Goal: Transaction & Acquisition: Book appointment/travel/reservation

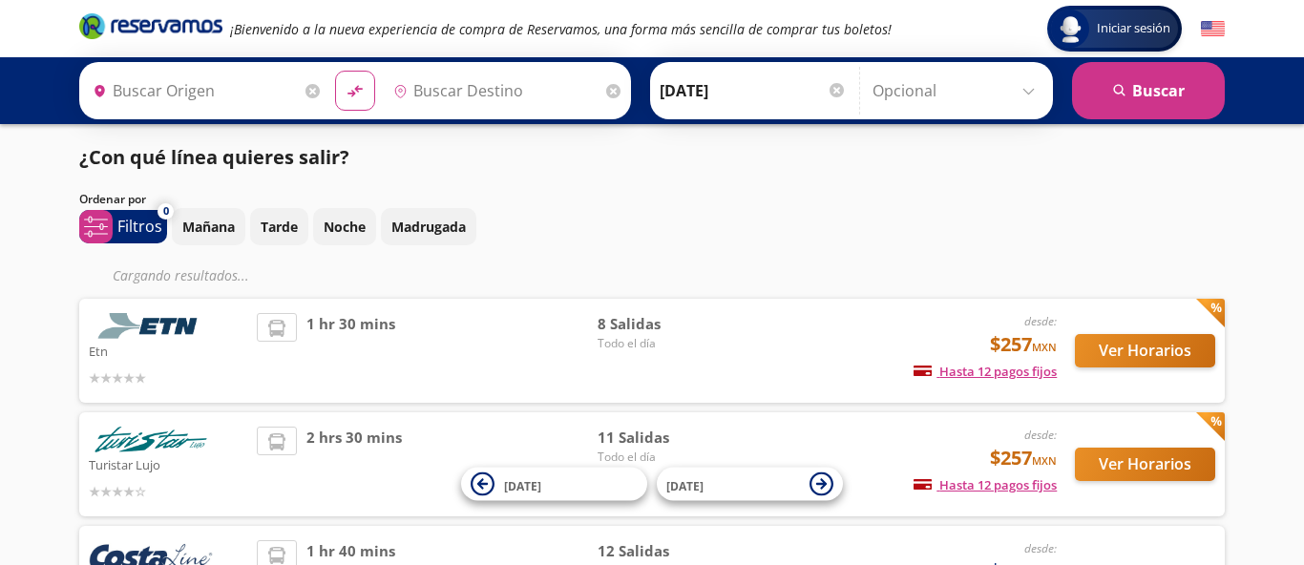
type input "[GEOGRAPHIC_DATA], [GEOGRAPHIC_DATA]"
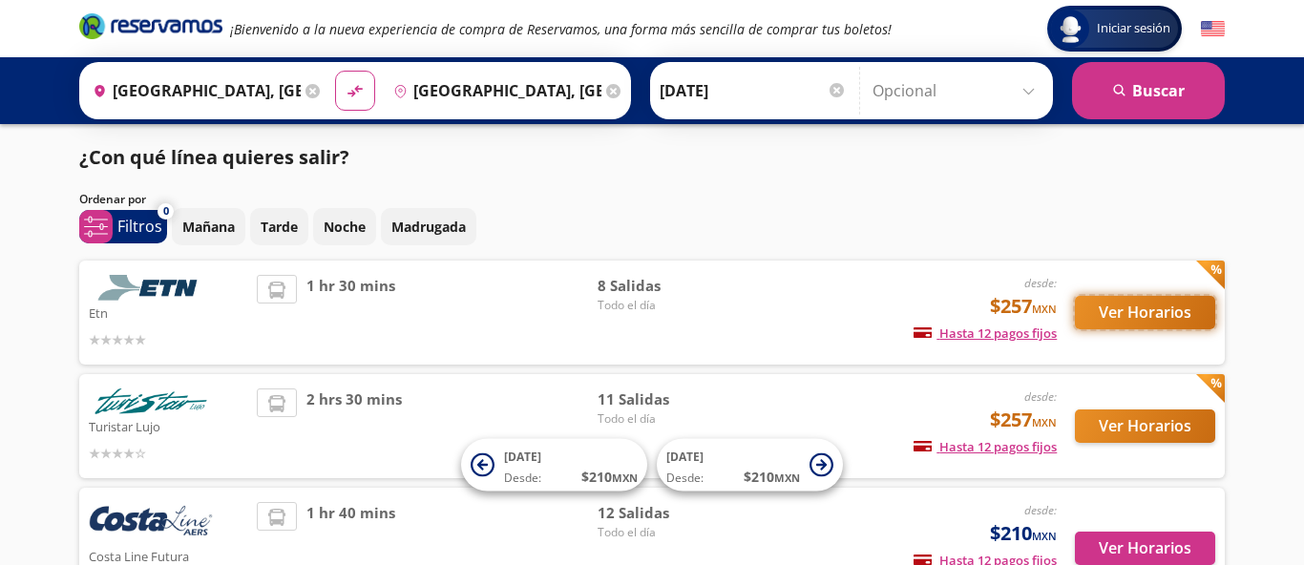
click at [1172, 311] on button "Ver Horarios" at bounding box center [1145, 312] width 140 height 33
click at [508, 94] on input "[GEOGRAPHIC_DATA], [GEOGRAPHIC_DATA]" at bounding box center [494, 91] width 216 height 48
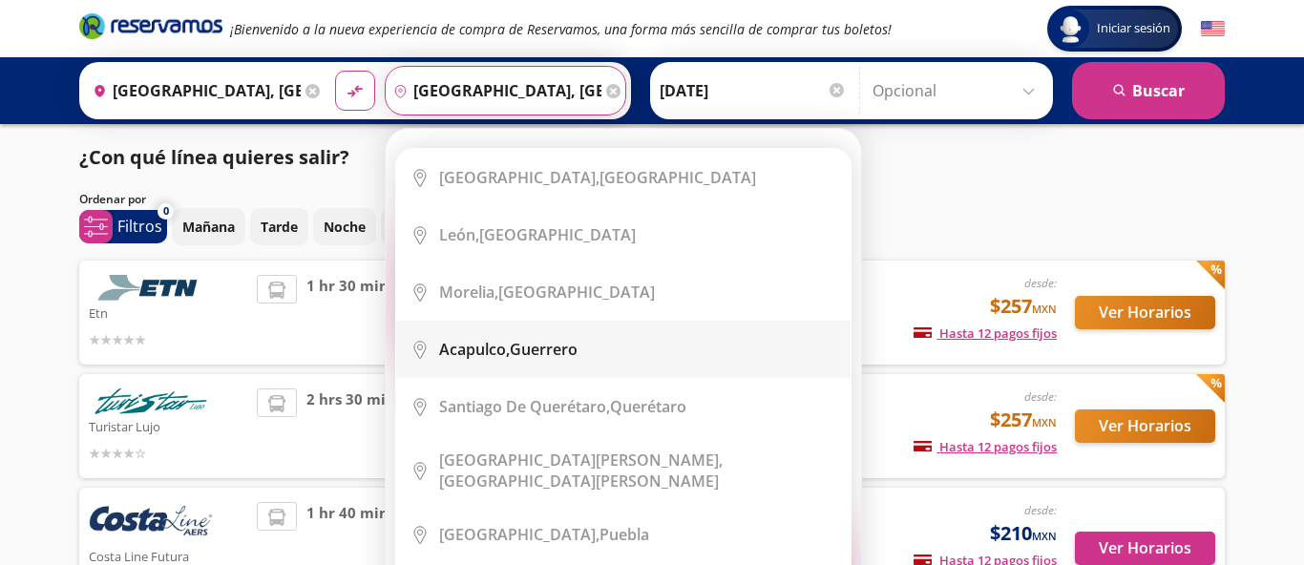
click at [489, 354] on b "Acapulco," at bounding box center [474, 349] width 71 height 21
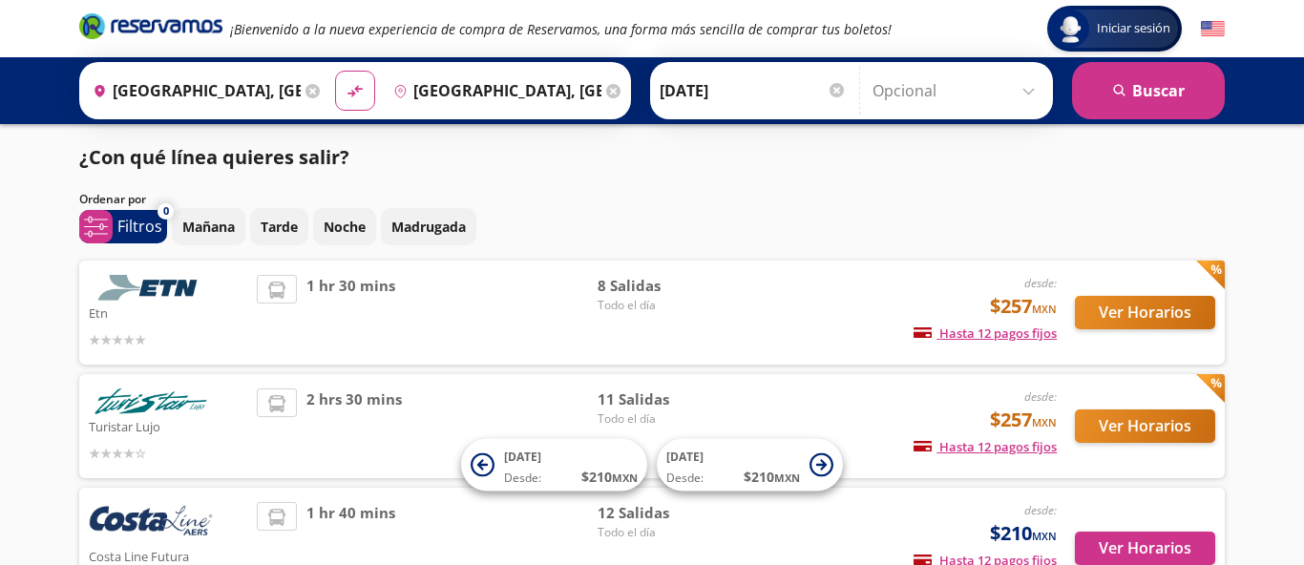
type input "Acapulco, [GEOGRAPHIC_DATA]"
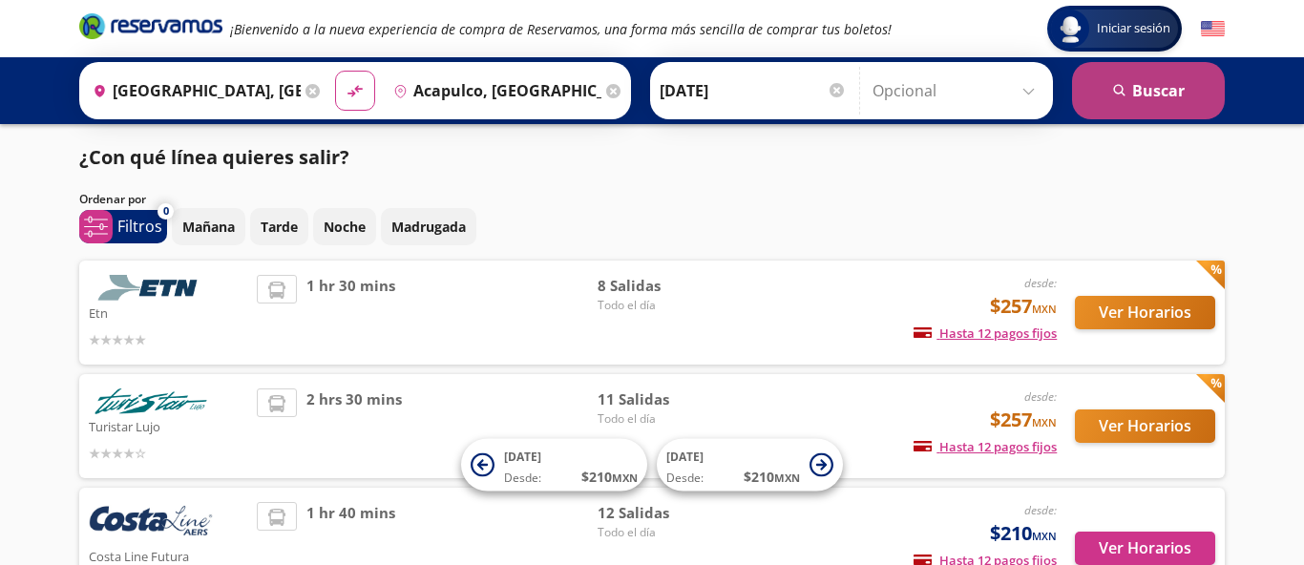
click at [1162, 92] on button "search [GEOGRAPHIC_DATA]" at bounding box center [1148, 90] width 153 height 57
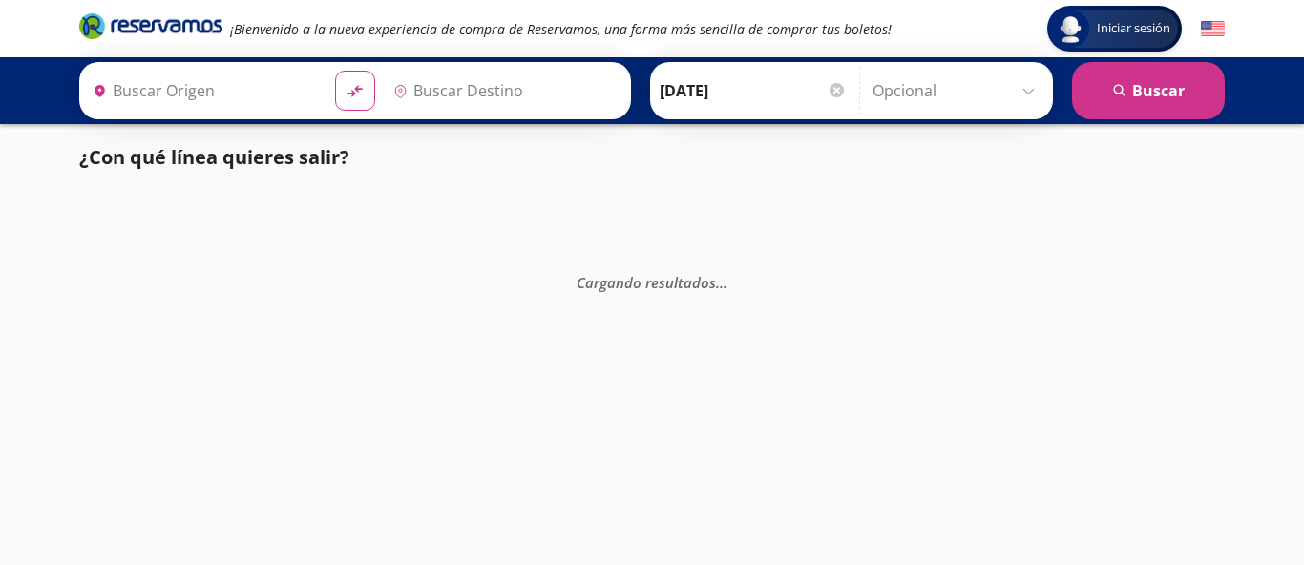
type input "[GEOGRAPHIC_DATA], [GEOGRAPHIC_DATA]"
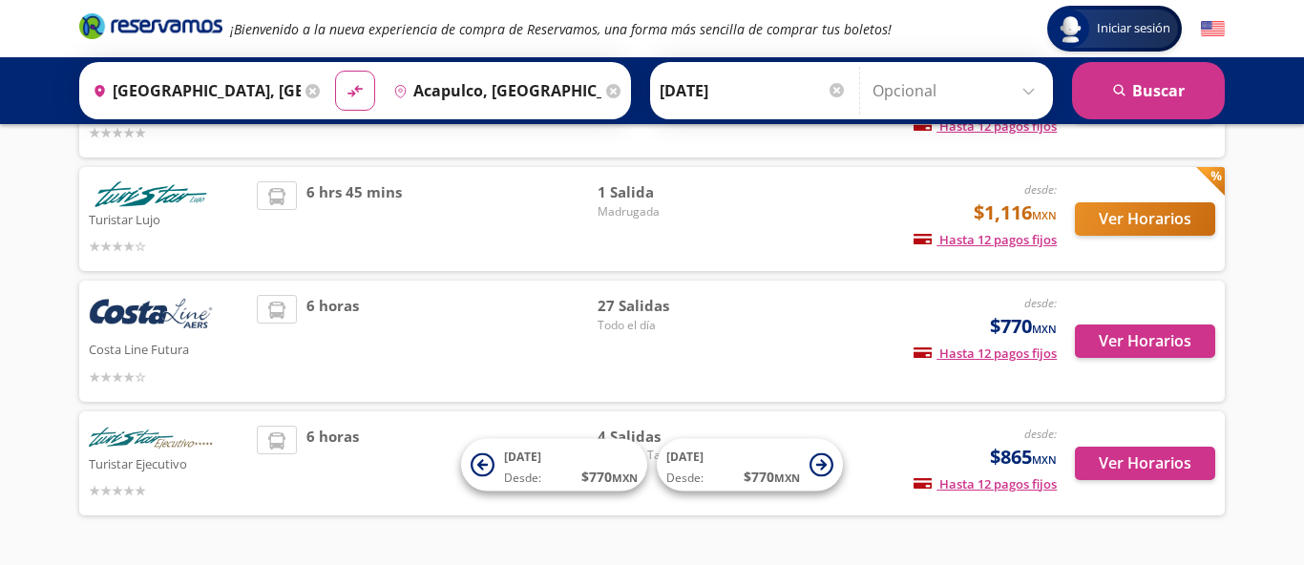
scroll to position [205, 0]
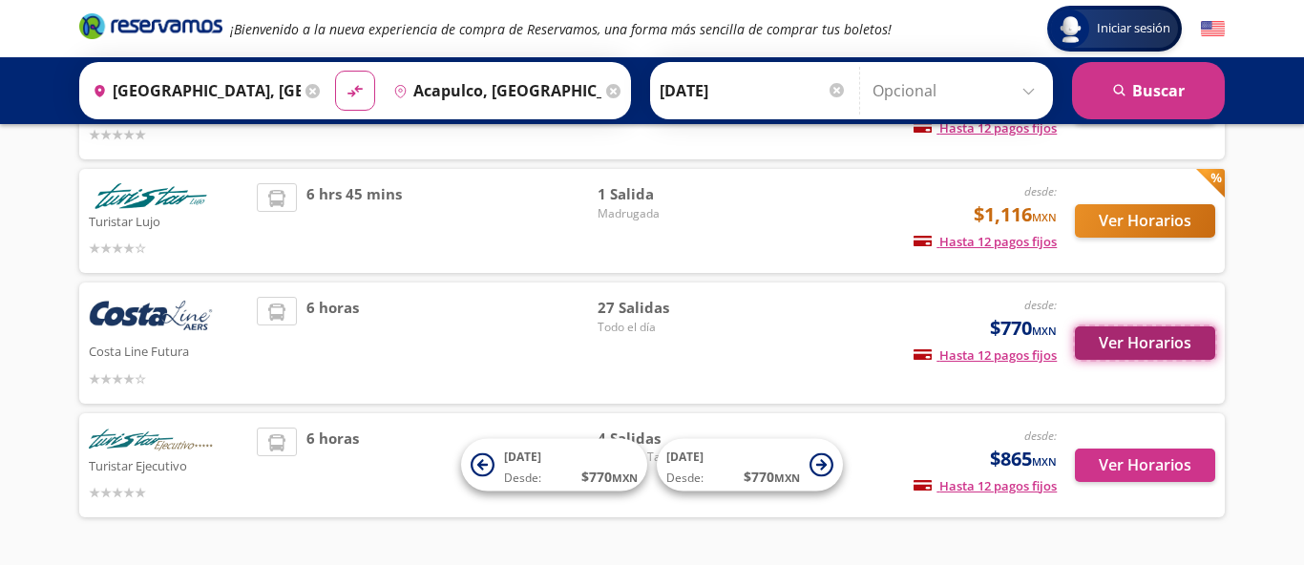
click at [1139, 341] on button "Ver Horarios" at bounding box center [1145, 342] width 140 height 33
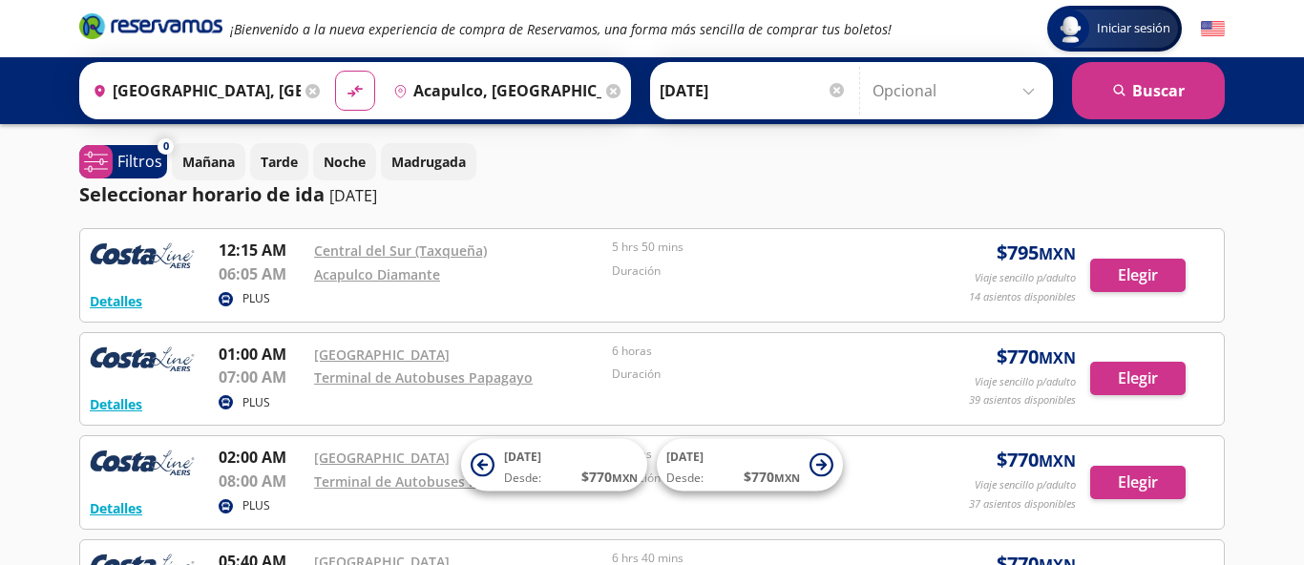
click at [482, 89] on input "Acapulco, [GEOGRAPHIC_DATA]" at bounding box center [494, 91] width 216 height 48
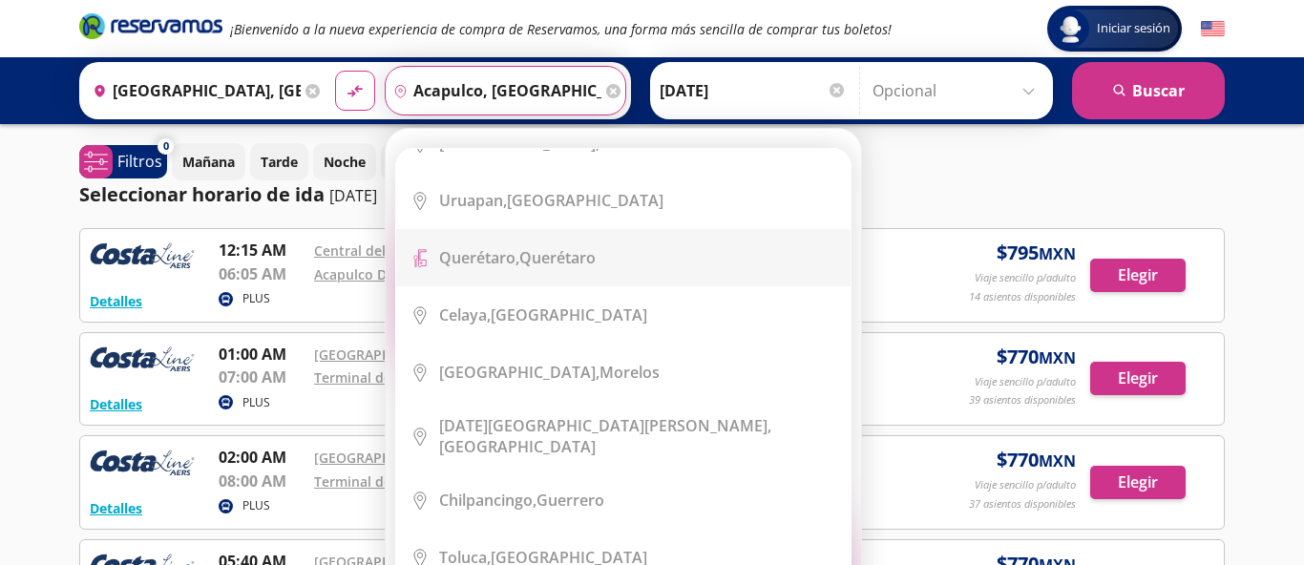
scroll to position [564, 0]
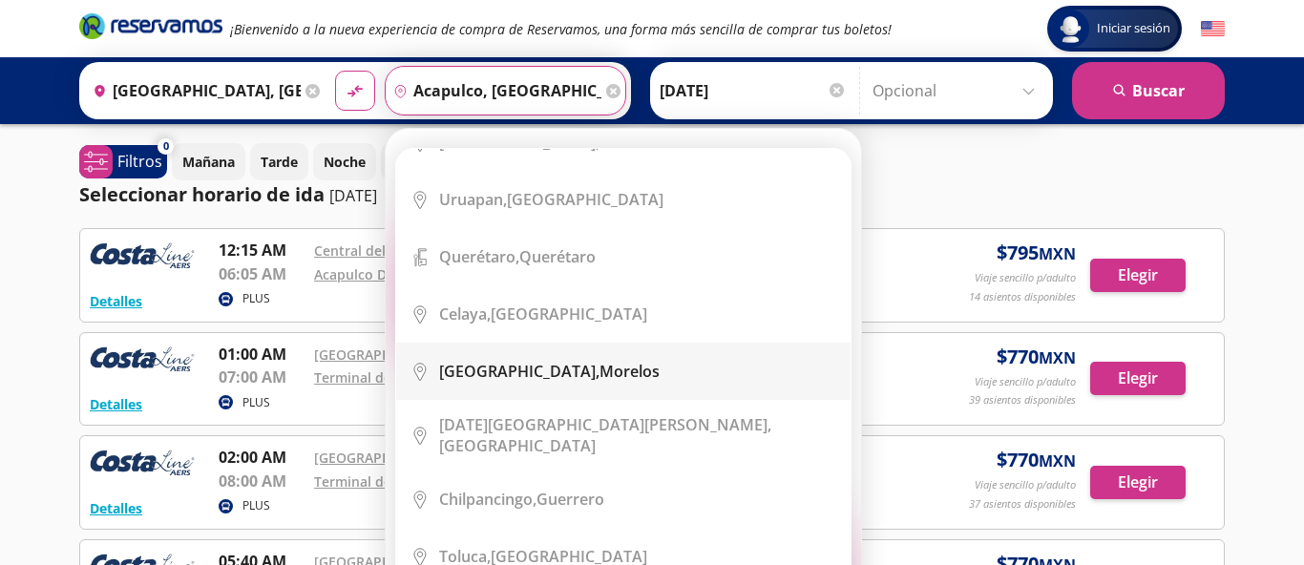
click at [562, 361] on div "[GEOGRAPHIC_DATA], [GEOGRAPHIC_DATA]" at bounding box center [549, 371] width 220 height 21
type input "[GEOGRAPHIC_DATA], [GEOGRAPHIC_DATA]"
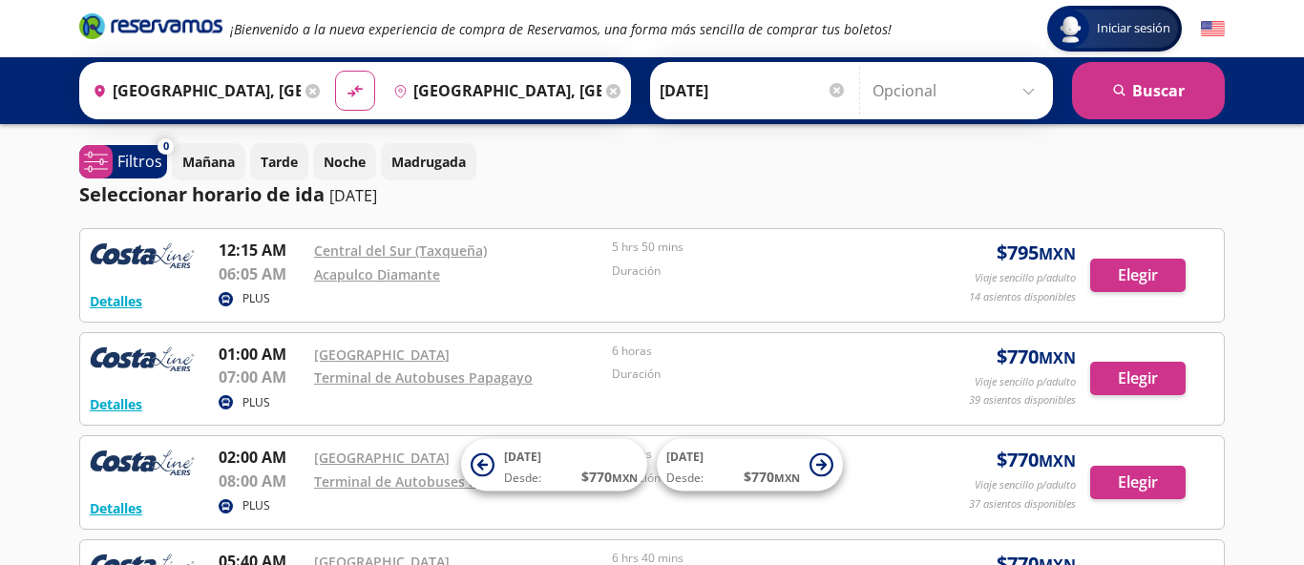
click at [700, 97] on input "[DATE]" at bounding box center [752, 91] width 187 height 48
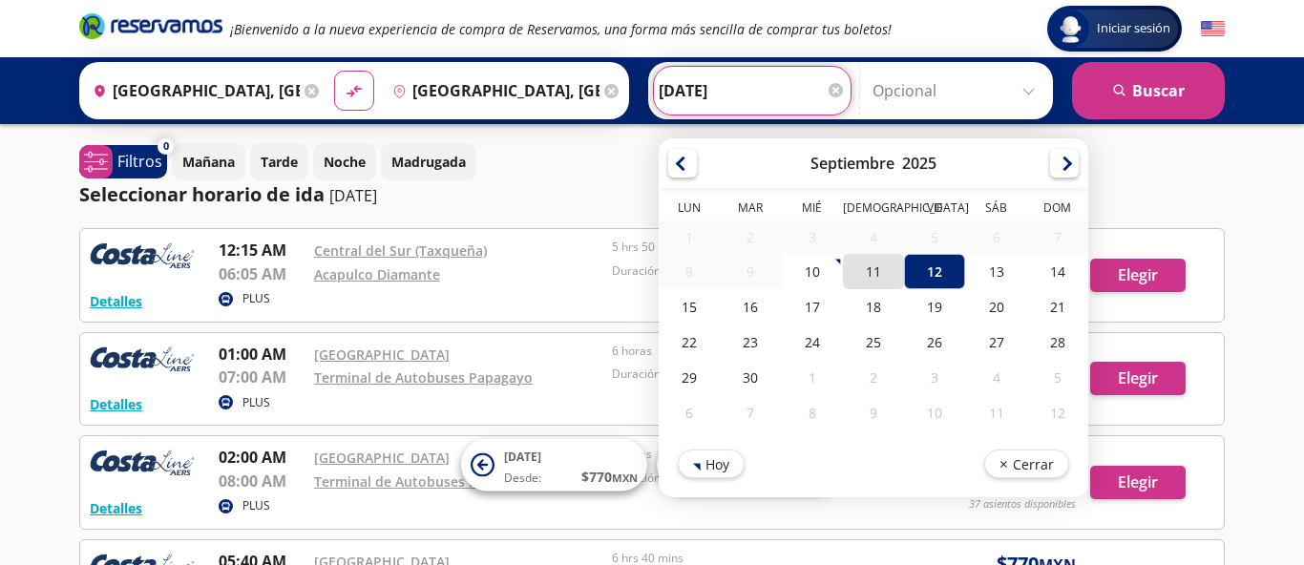
click at [880, 274] on div "11" at bounding box center [873, 271] width 61 height 35
type input "[DATE]"
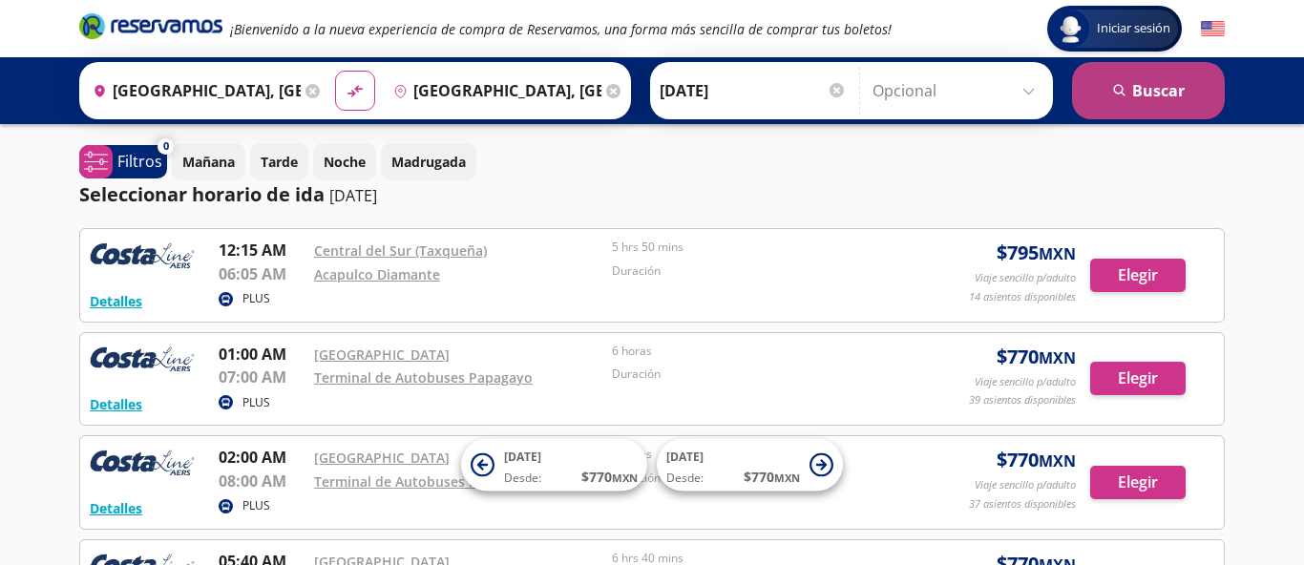
click at [1148, 99] on button "search [GEOGRAPHIC_DATA]" at bounding box center [1148, 90] width 153 height 57
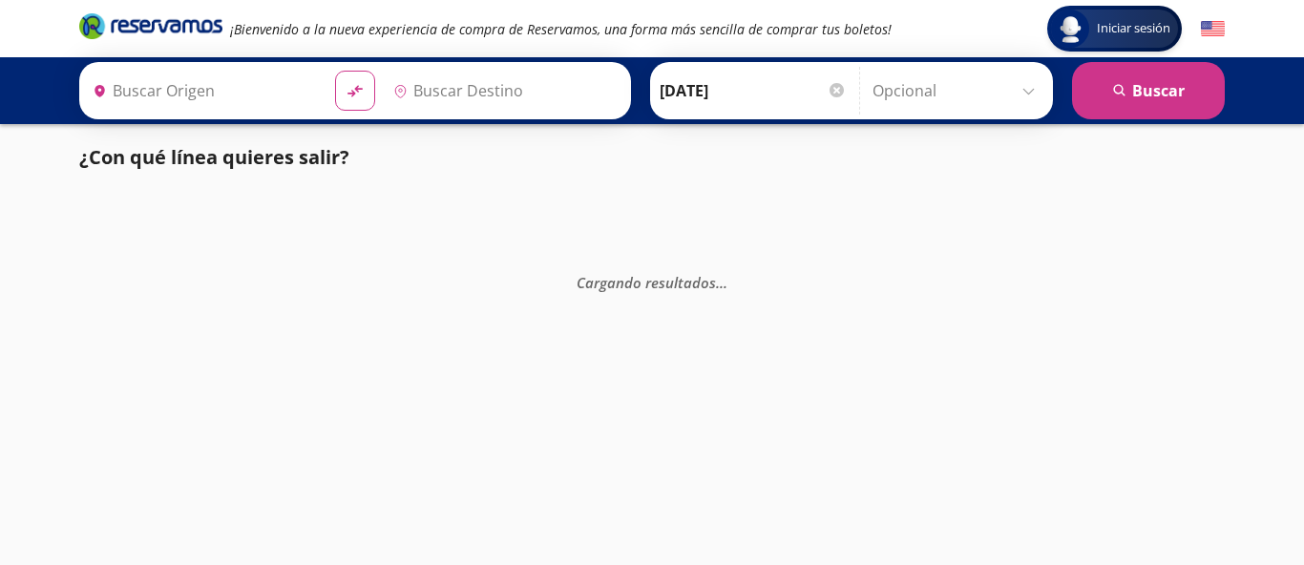
type input "[GEOGRAPHIC_DATA], [GEOGRAPHIC_DATA]"
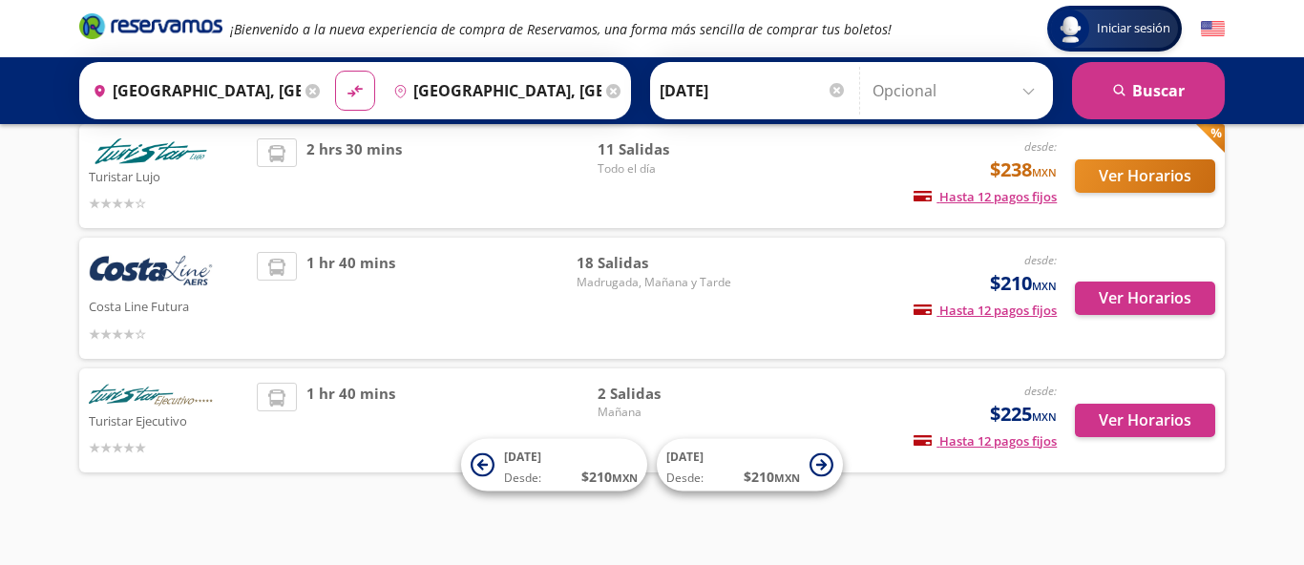
scroll to position [261, 0]
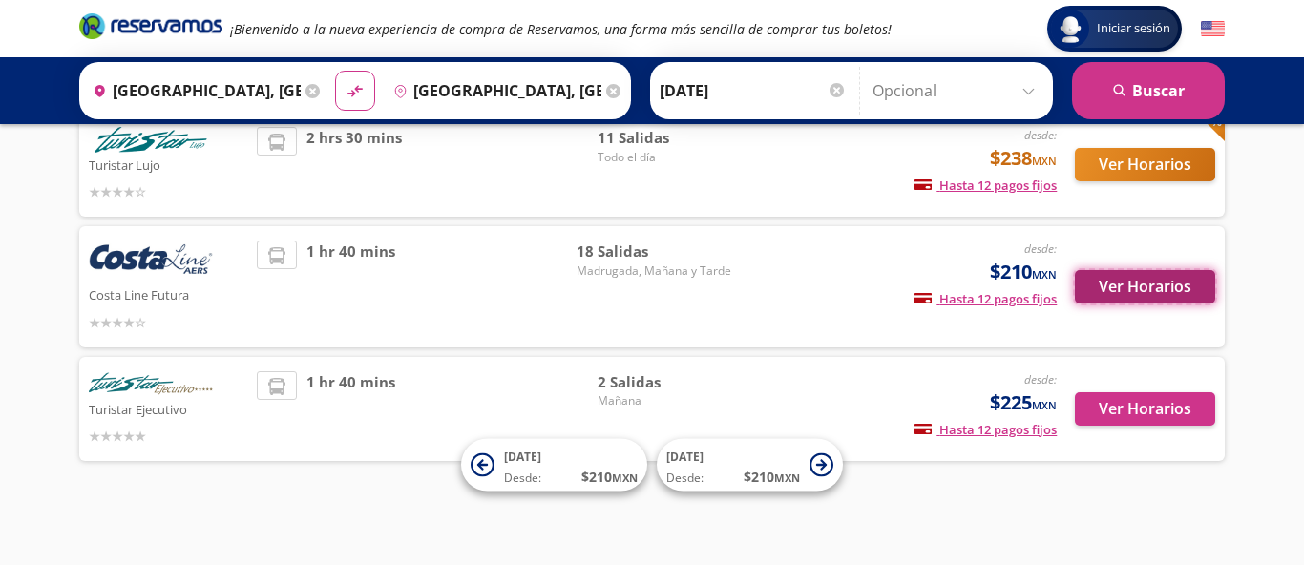
click at [1139, 287] on button "Ver Horarios" at bounding box center [1145, 286] width 140 height 33
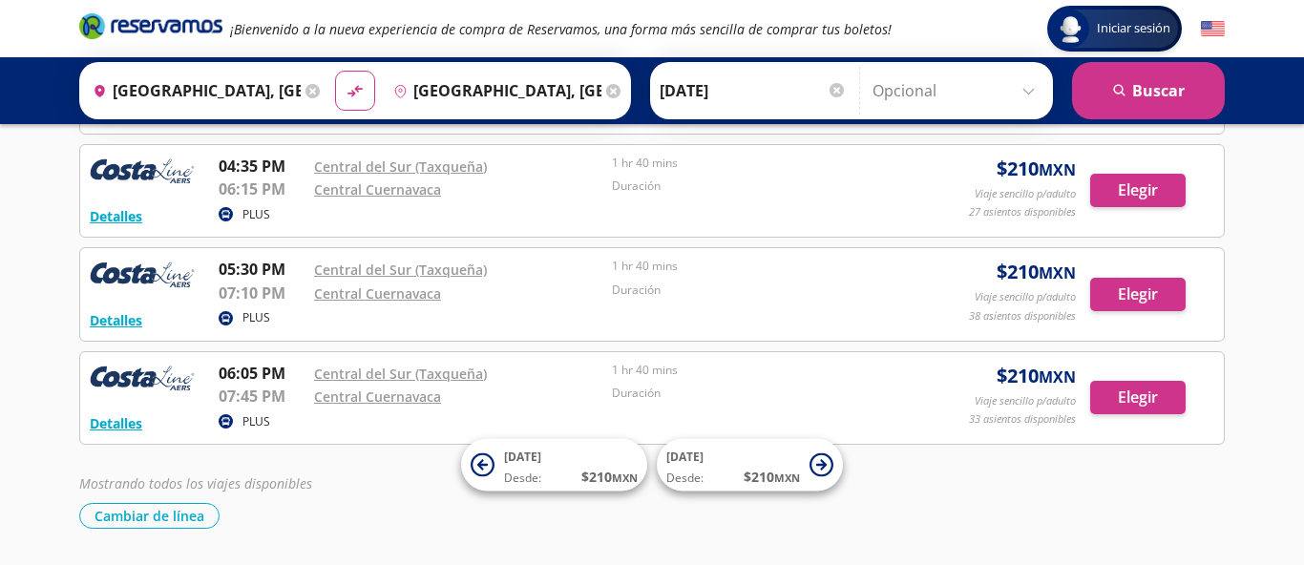
scroll to position [1641, 0]
